Goal: Information Seeking & Learning: Learn about a topic

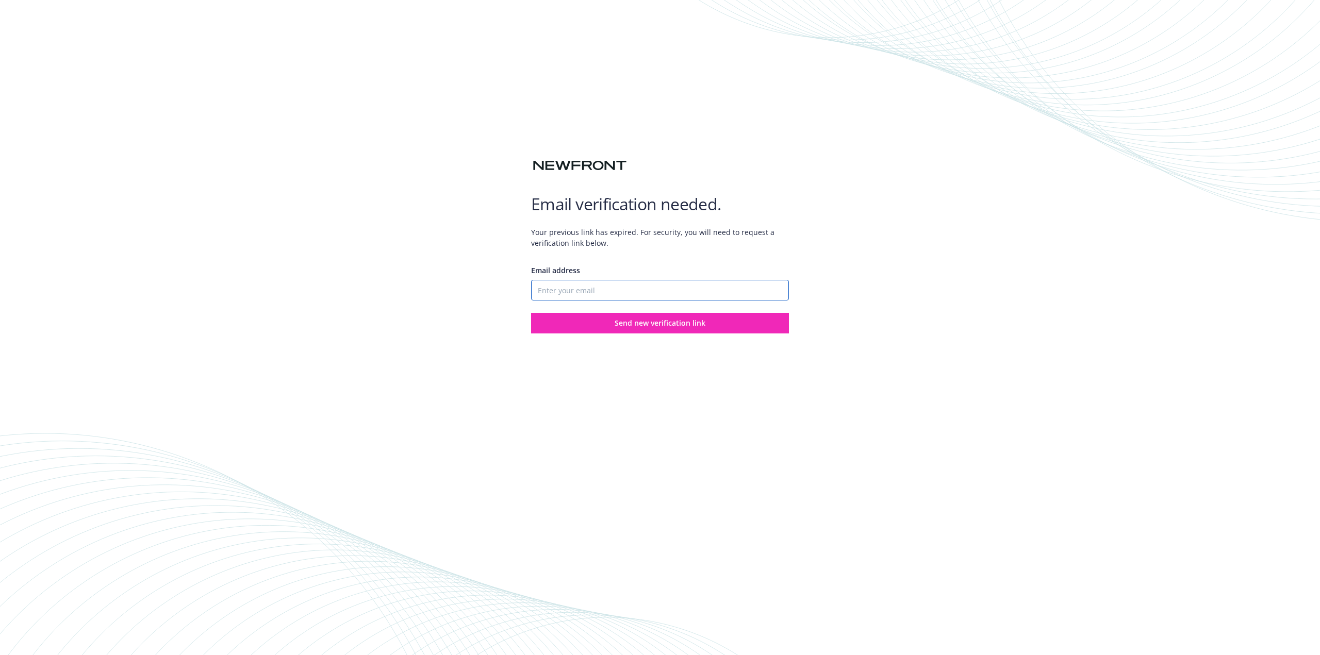
click at [585, 296] on input "Email address" at bounding box center [660, 290] width 258 height 21
type input "[EMAIL_ADDRESS][PERSON_NAME][DOMAIN_NAME]"
click at [582, 320] on button "Send new verification link" at bounding box center [660, 323] width 258 height 21
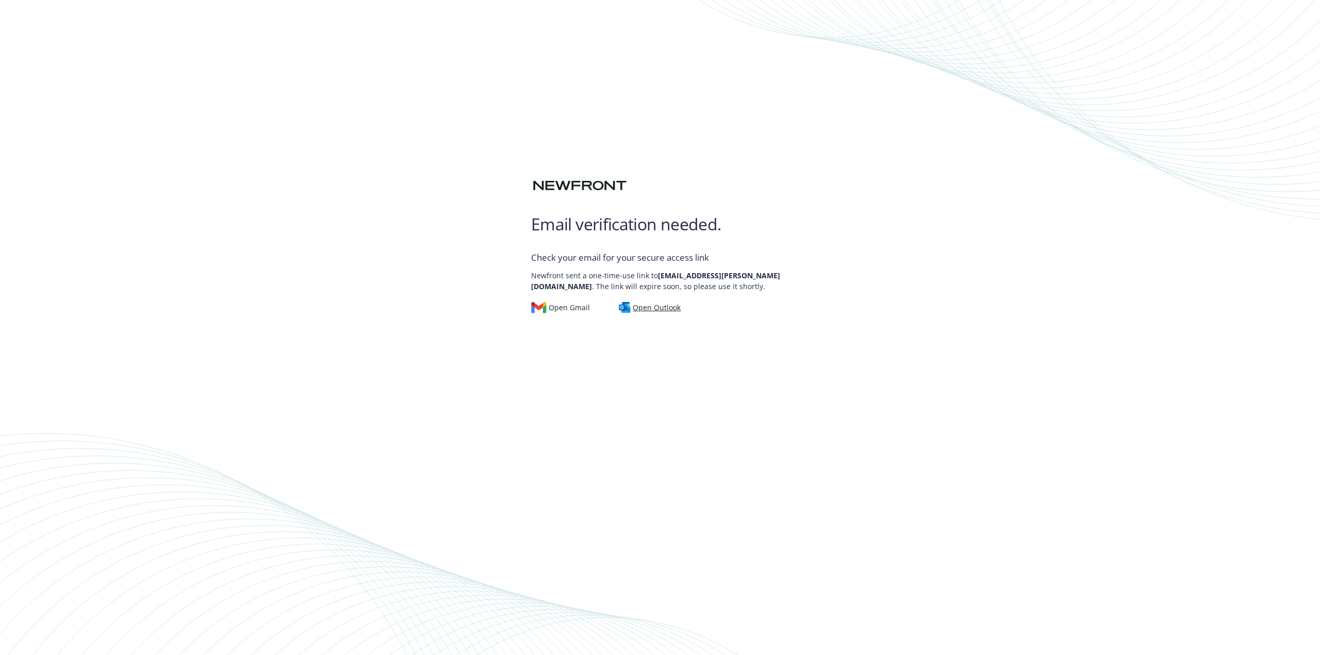
click at [647, 309] on div "Open Outlook" at bounding box center [650, 307] width 62 height 11
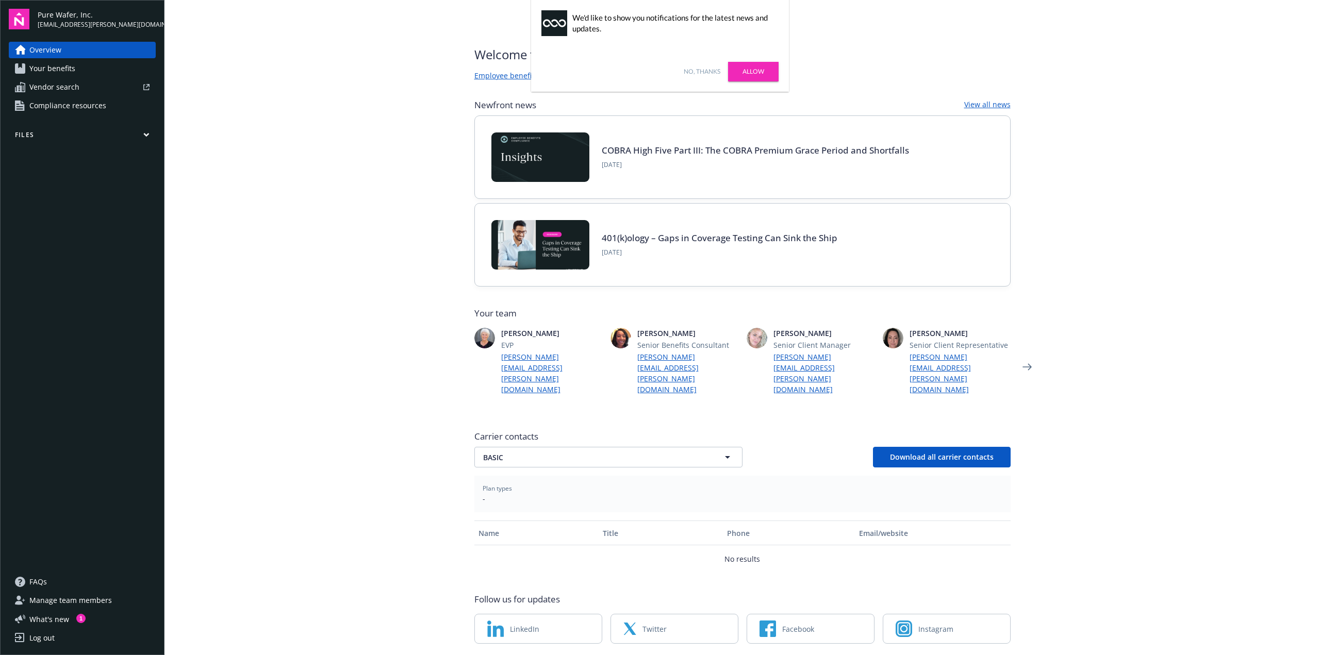
click at [711, 69] on link "No, thanks" at bounding box center [702, 71] width 37 height 9
click at [55, 64] on span "Your benefits" at bounding box center [52, 68] width 46 height 16
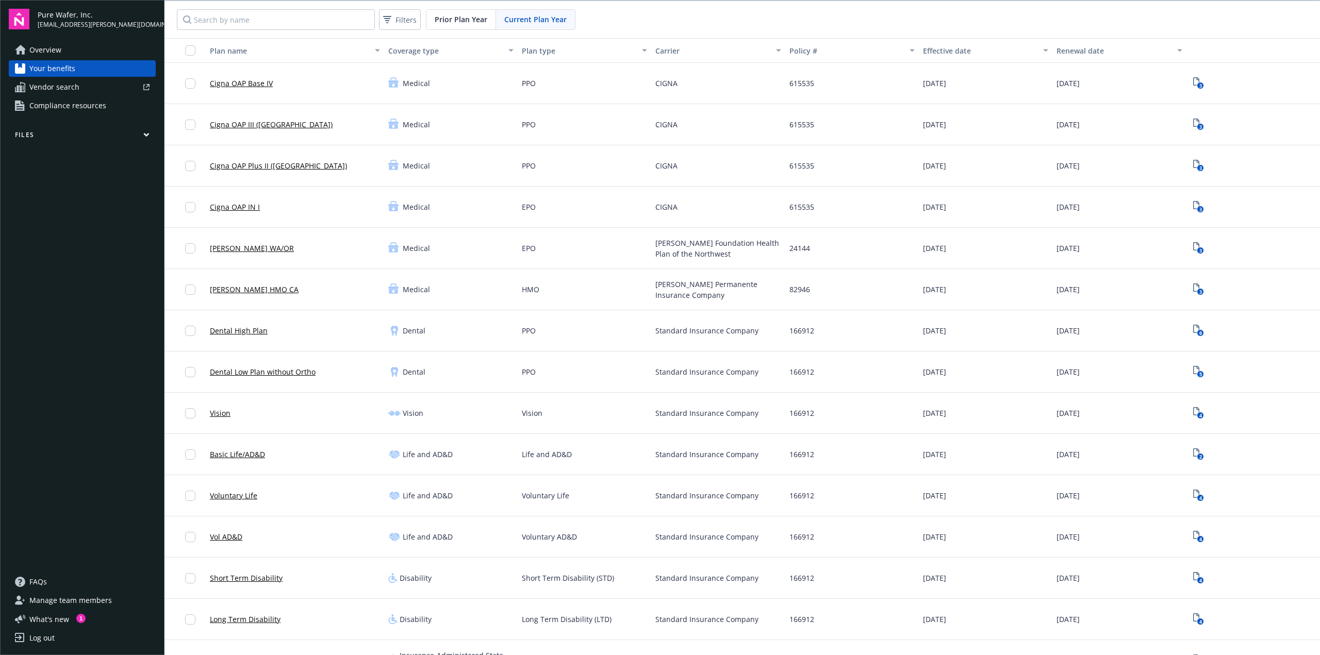
click at [62, 45] on link "Overview" at bounding box center [82, 50] width 147 height 16
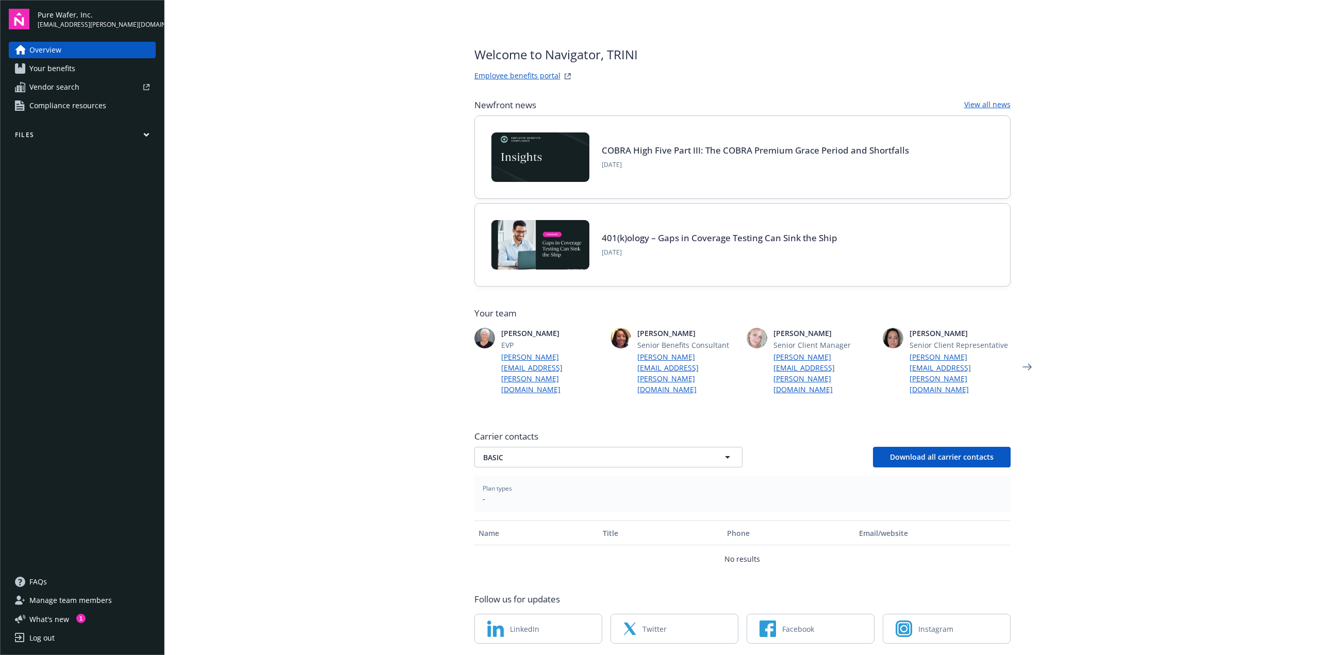
click at [500, 74] on link "Employee benefits portal" at bounding box center [517, 76] width 86 height 12
click at [72, 73] on span "Your benefits" at bounding box center [52, 68] width 46 height 16
